Goal: Find specific page/section: Find specific page/section

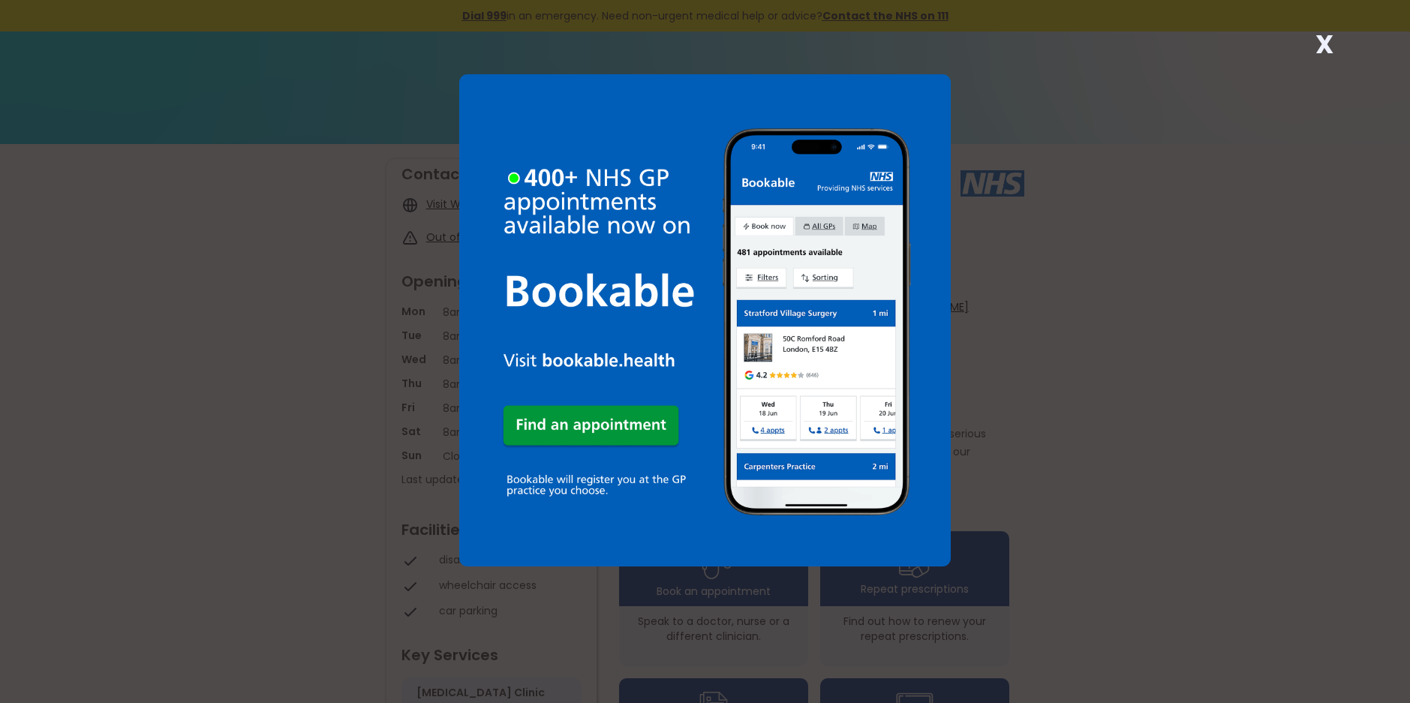
click at [1327, 47] on strong "X" at bounding box center [1325, 44] width 18 height 36
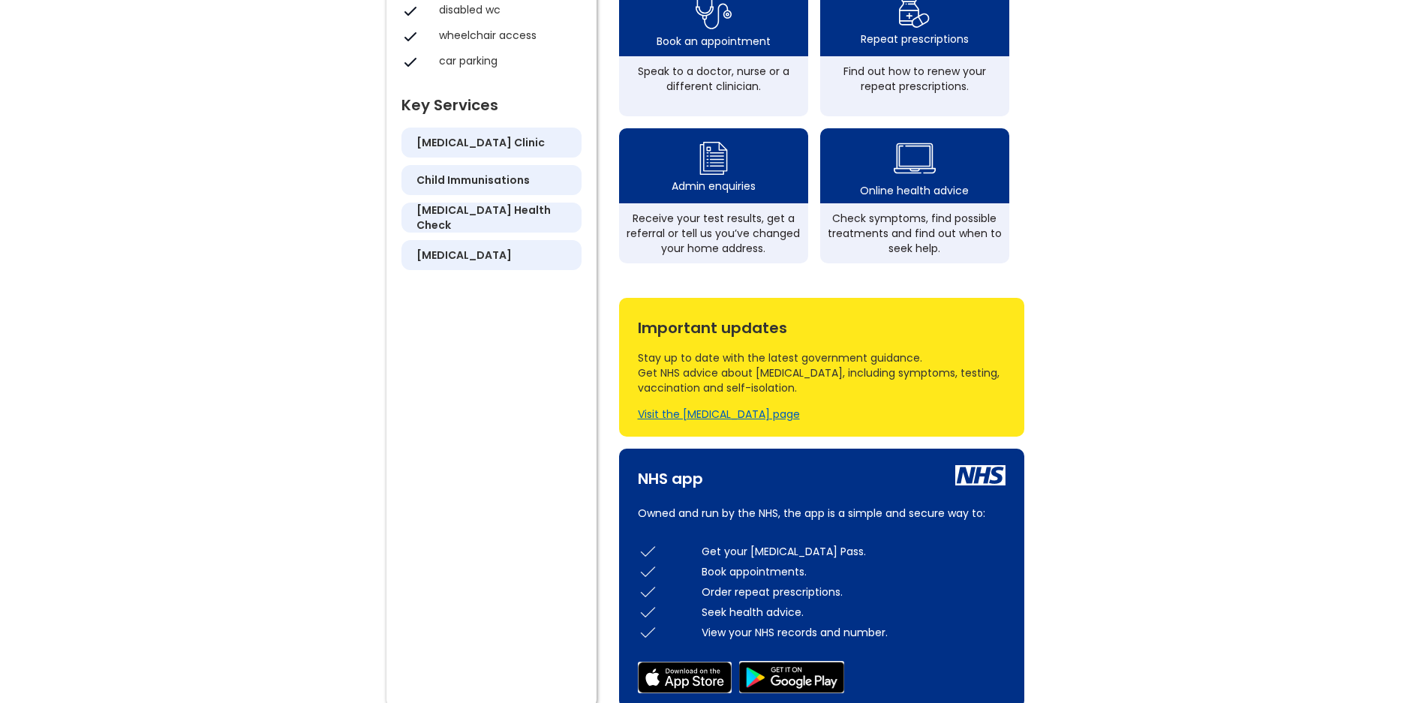
scroll to position [225, 0]
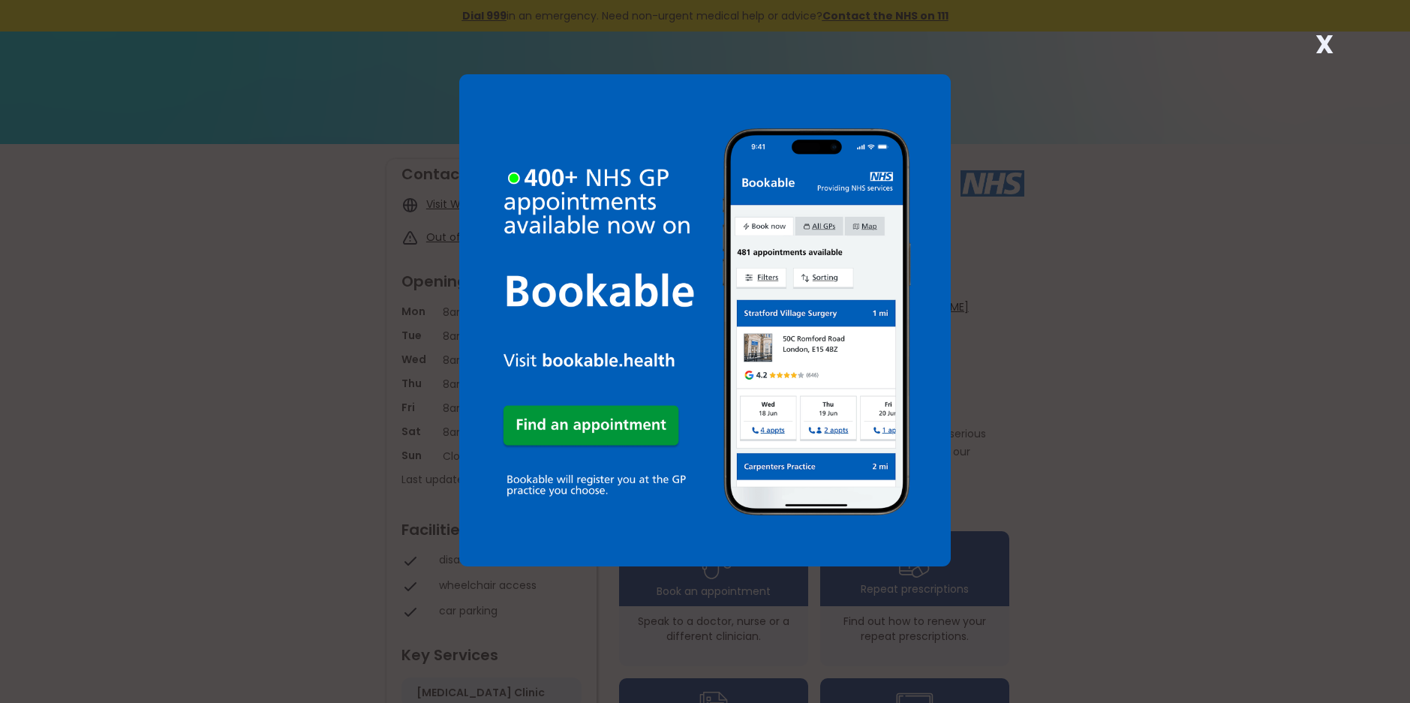
click at [1321, 43] on strong "X" at bounding box center [1325, 44] width 18 height 36
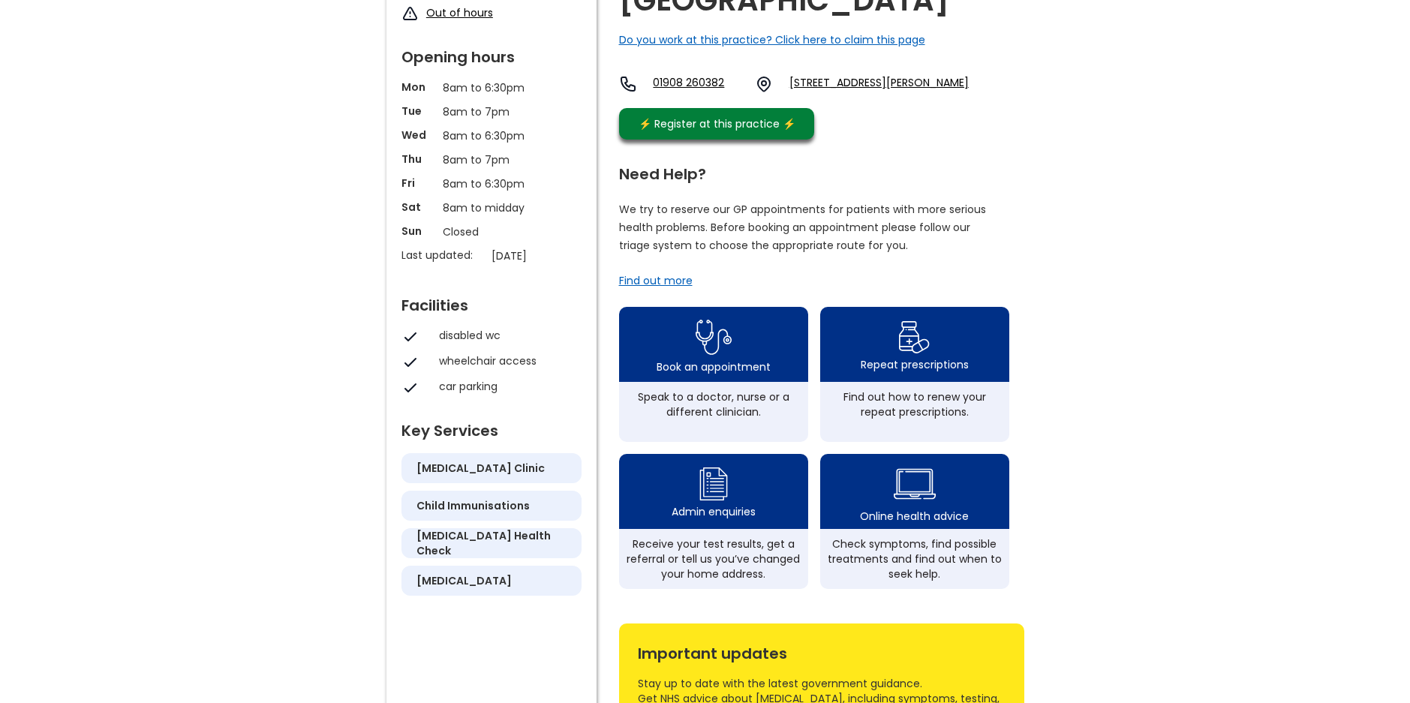
scroll to position [225, 0]
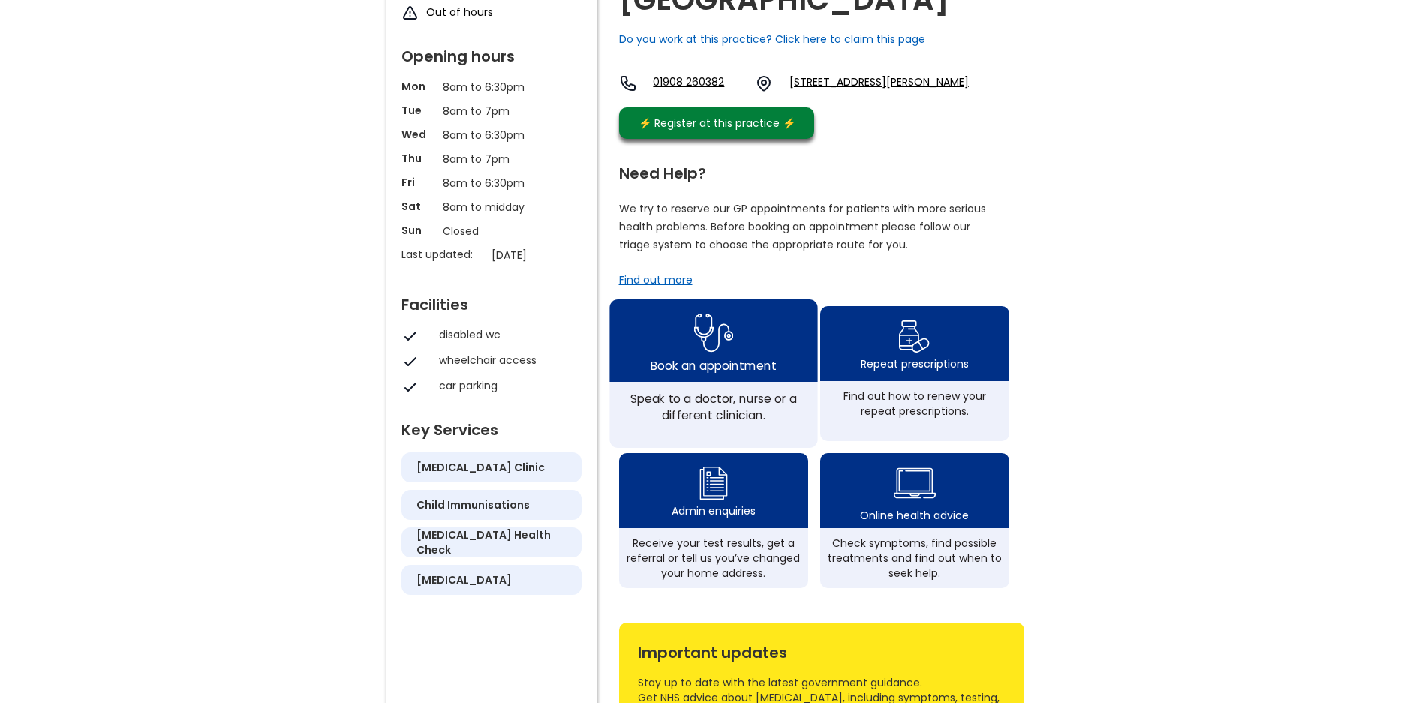
click at [718, 357] on img at bounding box center [714, 332] width 40 height 49
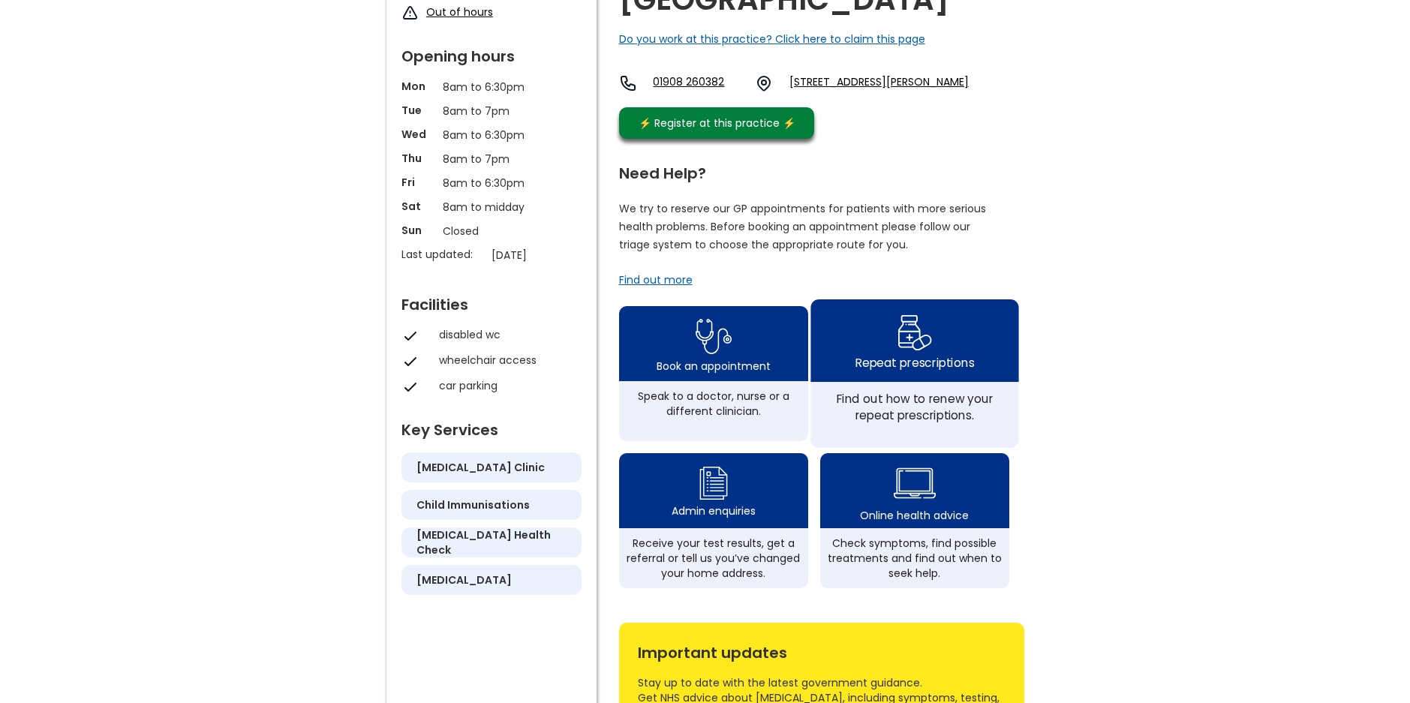
click at [913, 382] on div "Repeat prescriptions" at bounding box center [915, 340] width 208 height 83
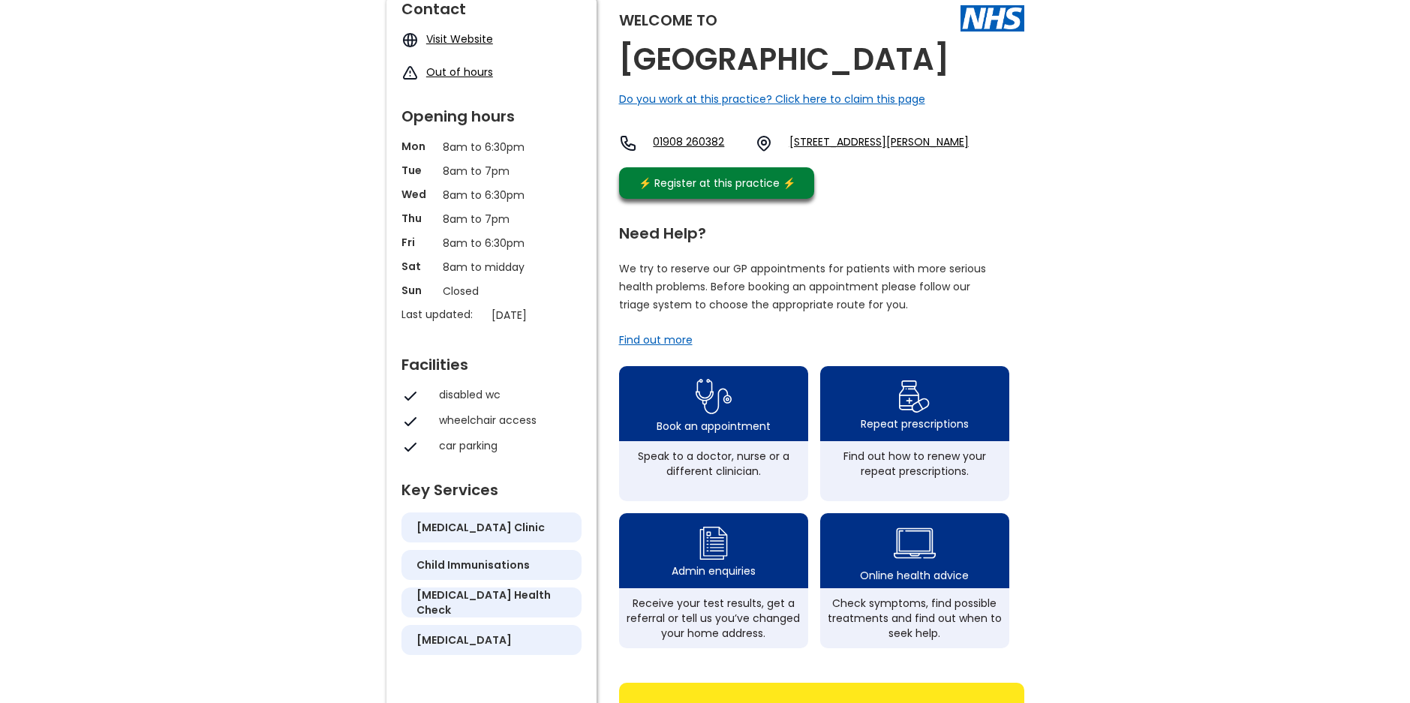
scroll to position [0, 0]
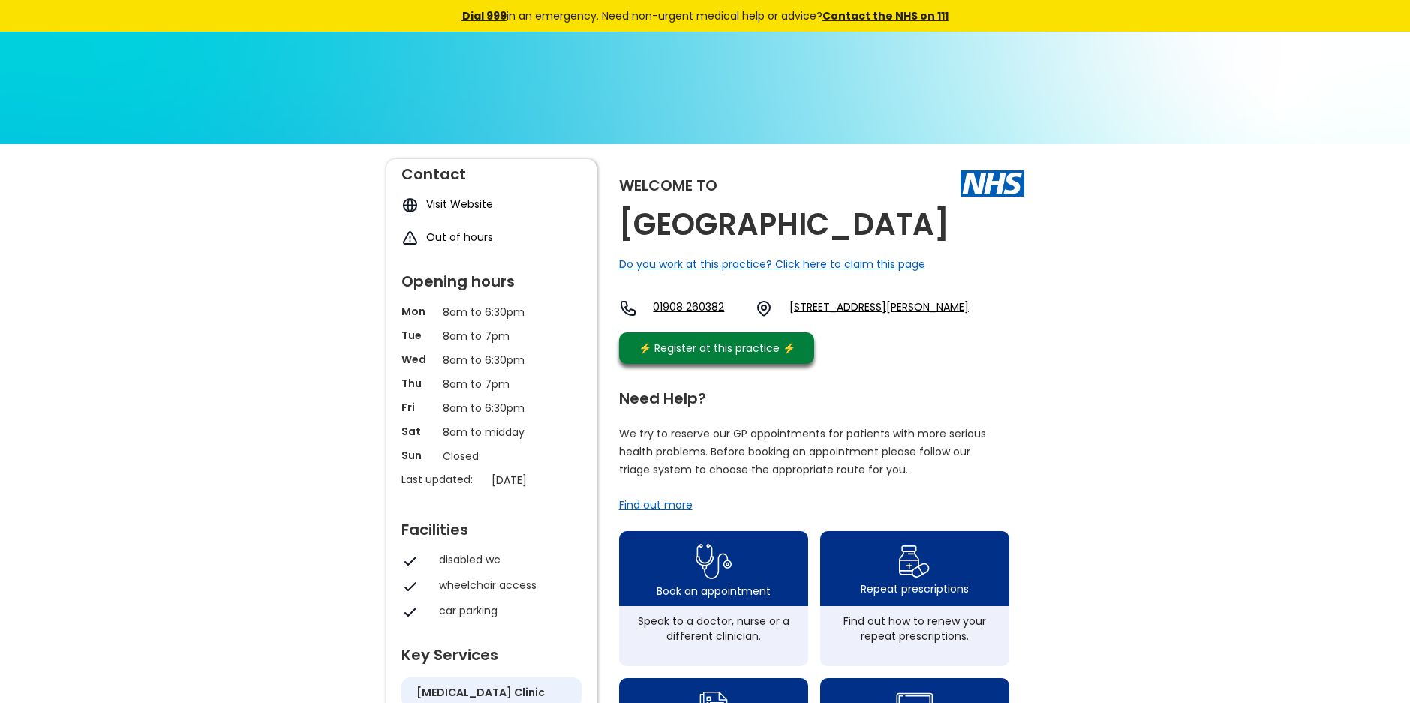
click at [868, 312] on link "[STREET_ADDRESS][PERSON_NAME]" at bounding box center [879, 308] width 179 height 18
